Goal: Use online tool/utility: Utilize a website feature to perform a specific function

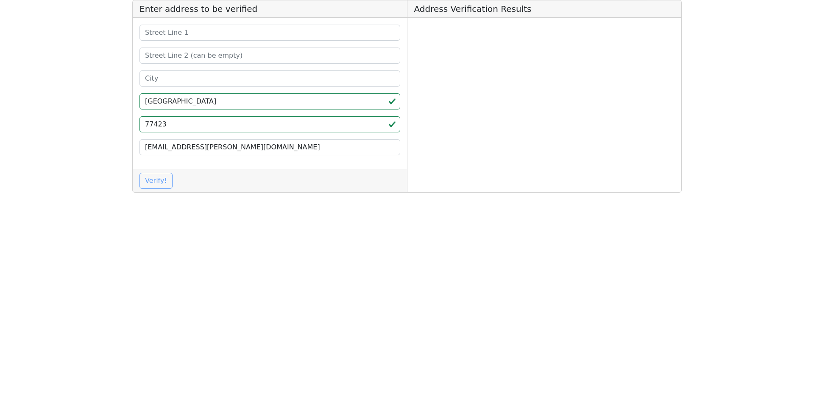
type input "TX"
drag, startPoint x: 199, startPoint y: 81, endPoint x: 192, endPoint y: 80, distance: 6.5
click at [199, 81] on input at bounding box center [270, 78] width 261 height 16
click at [176, 82] on input at bounding box center [270, 78] width 261 height 16
paste input "Brookshire"
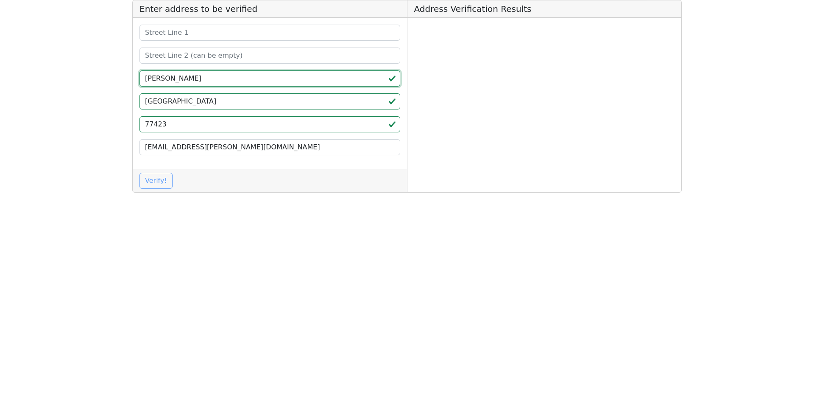
type input "Brookshire"
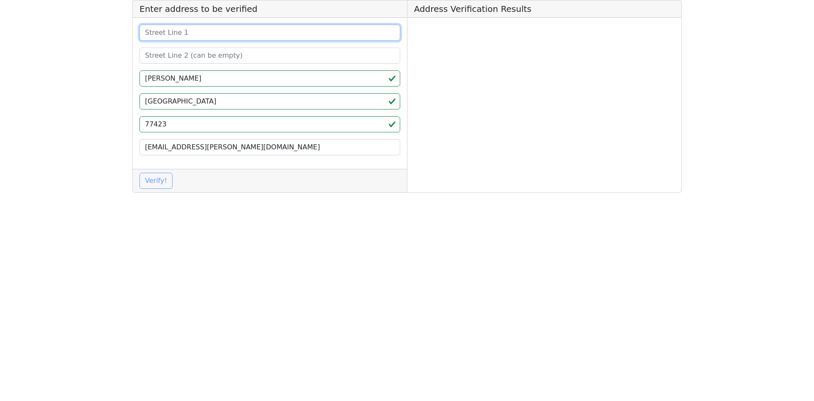
click at [227, 32] on input at bounding box center [270, 33] width 261 height 16
paste input "37253 FM 529"
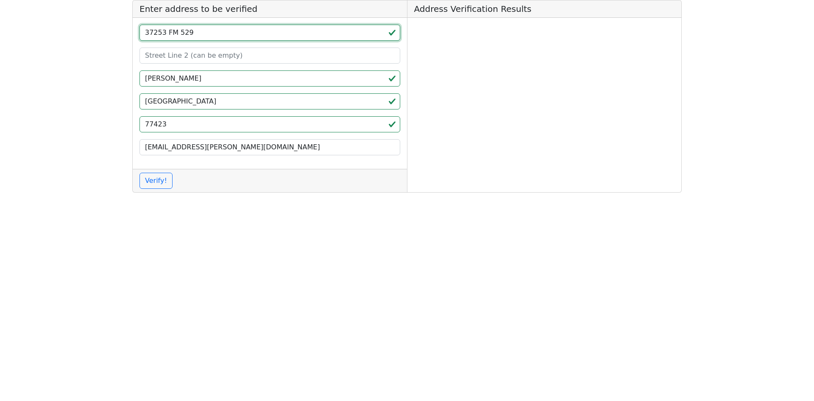
type input "37253 FM 529"
click at [150, 189] on div "Verify!" at bounding box center [270, 180] width 274 height 23
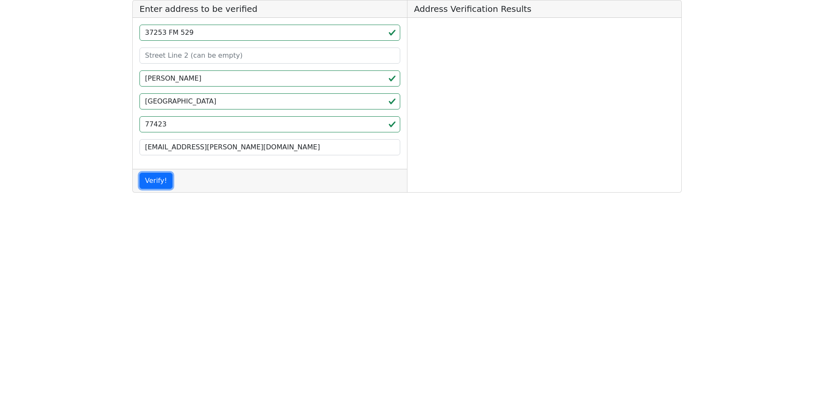
click at [157, 177] on button "Verify!" at bounding box center [156, 181] width 33 height 16
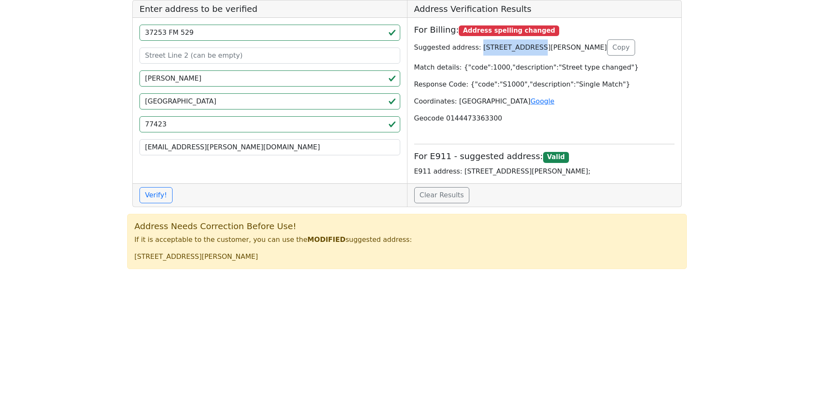
drag, startPoint x: 517, startPoint y: 45, endPoint x: 473, endPoint y: 44, distance: 43.7
click at [473, 44] on p "Suggested address: 37253 FM 529 RD,BROOKSHIRE,TX,77423-9493 Copy" at bounding box center [544, 47] width 261 height 16
copy p "37253 FM 529 RD"
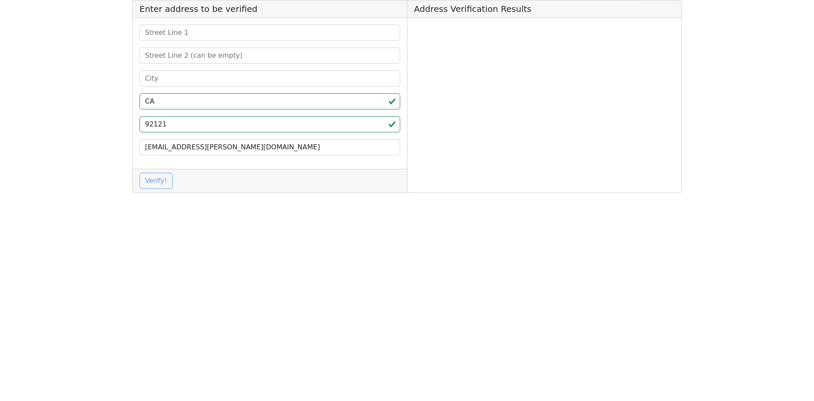
type input "CA"
click at [189, 80] on input at bounding box center [270, 78] width 261 height 16
click at [172, 83] on input at bounding box center [270, 78] width 261 height 16
paste input "[GEOGRAPHIC_DATA]"
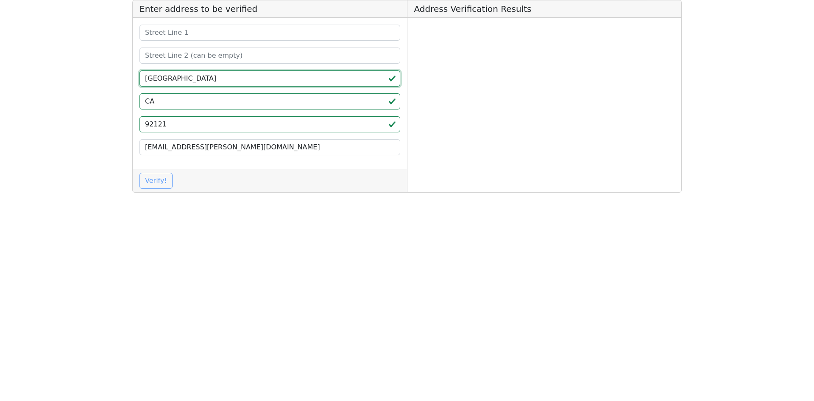
type input "[GEOGRAPHIC_DATA]"
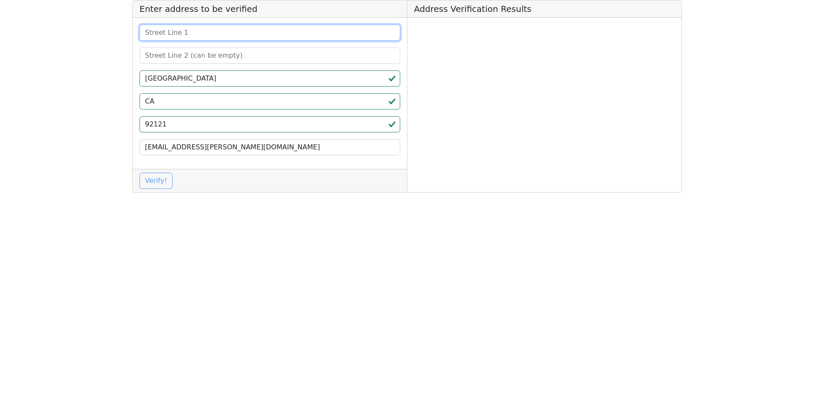
click at [196, 33] on input at bounding box center [270, 33] width 261 height 16
paste input "[STREET_ADDRESS] G02-431"
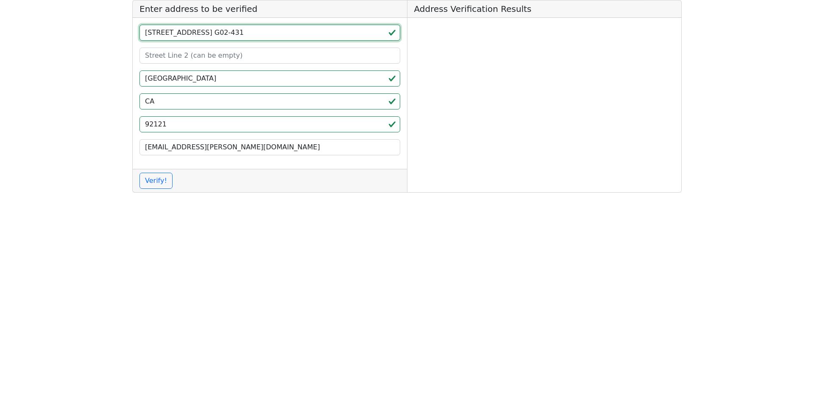
type input "[STREET_ADDRESS] G02-431"
click at [160, 191] on div "Verify!" at bounding box center [270, 180] width 274 height 23
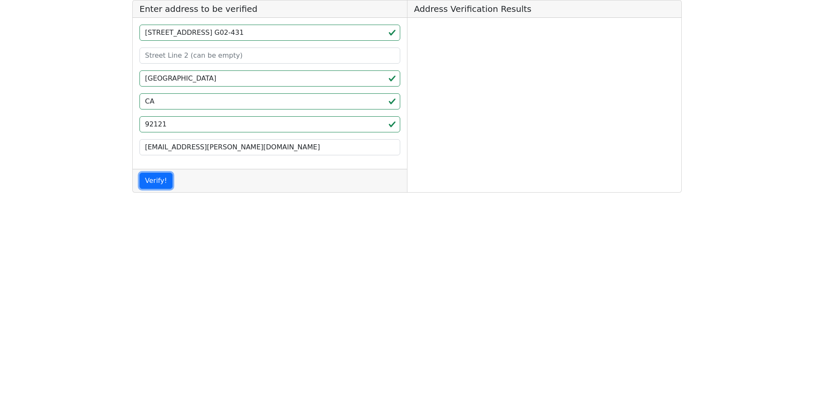
click at [160, 179] on button "Verify!" at bounding box center [156, 181] width 33 height 16
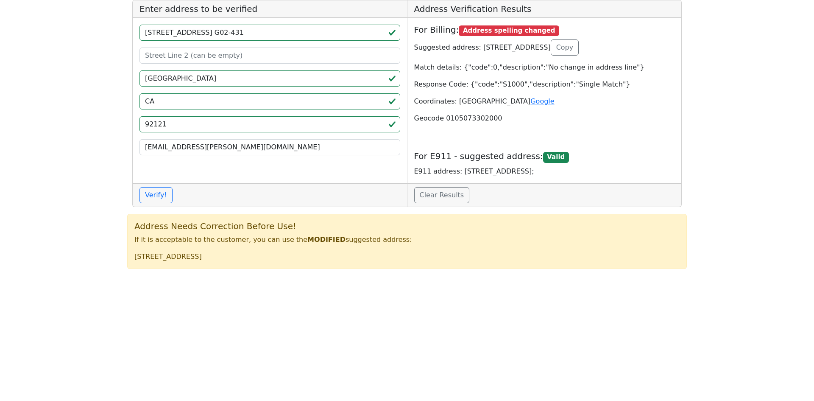
drag, startPoint x: 476, startPoint y: 45, endPoint x: 591, endPoint y: 41, distance: 115.9
click at [591, 41] on p "Suggested address: [STREET_ADDRESS] Copy" at bounding box center [544, 47] width 261 height 16
copy p "[STREET_ADDRESS]"
